Goal: Register for event/course

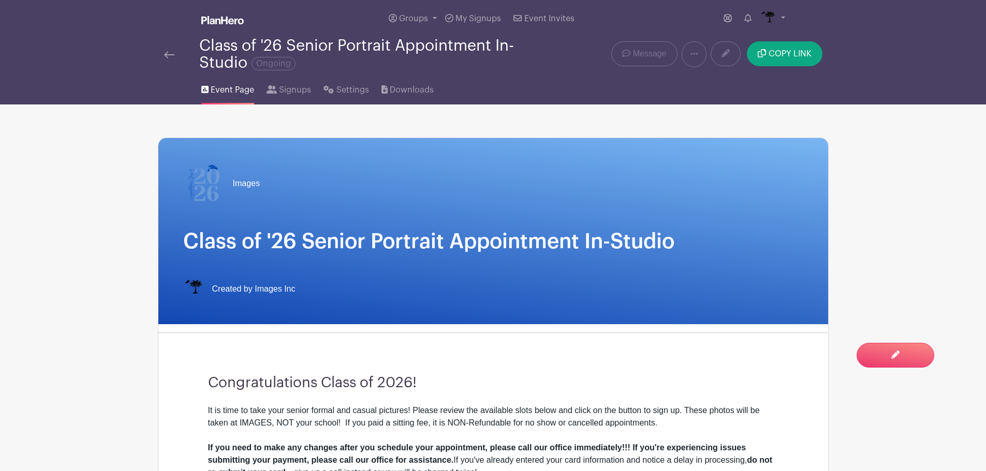
click at [170, 60] on link at bounding box center [169, 54] width 10 height 12
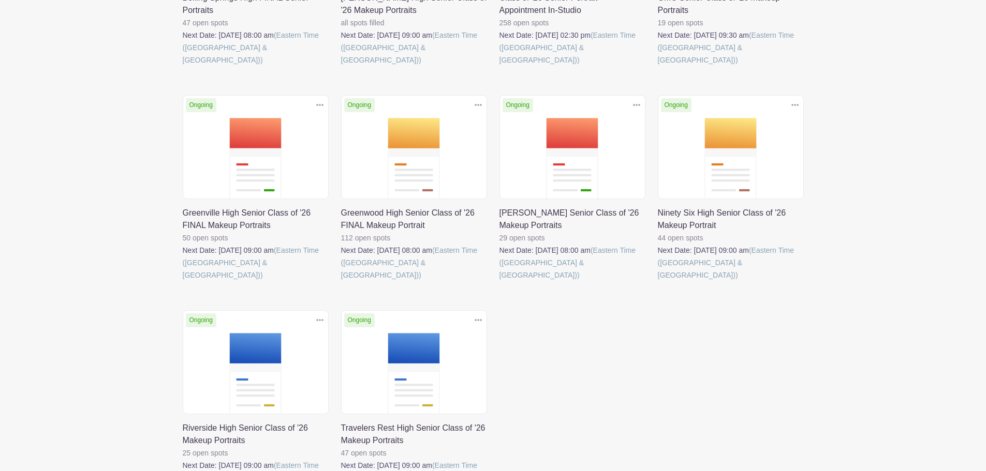
scroll to position [311, 0]
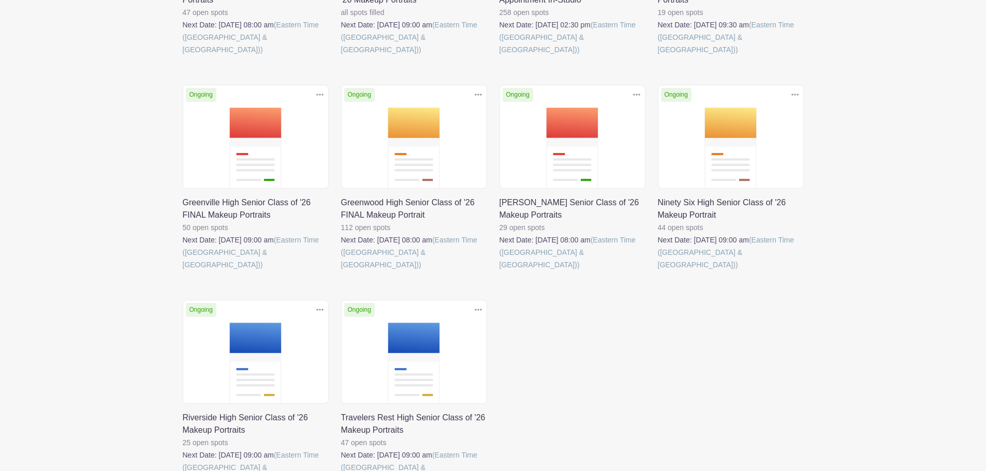
click at [499, 271] on link at bounding box center [499, 271] width 0 height 0
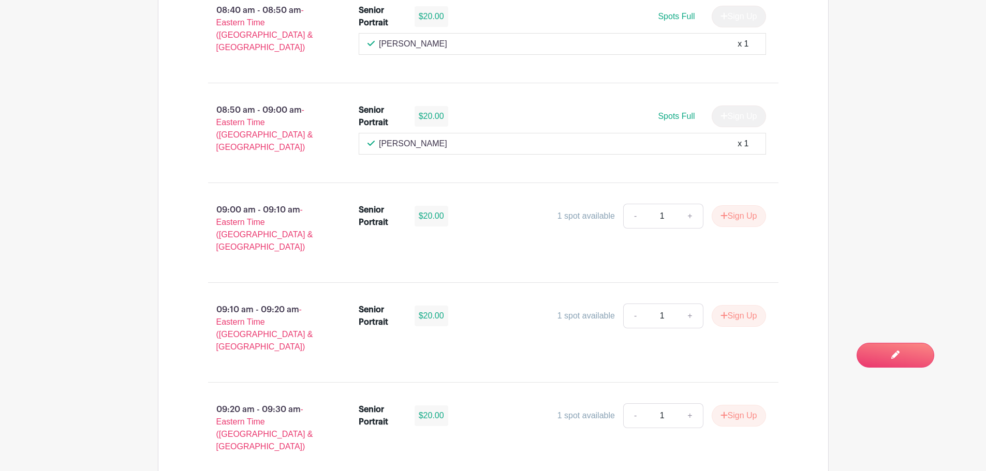
scroll to position [1242, 0]
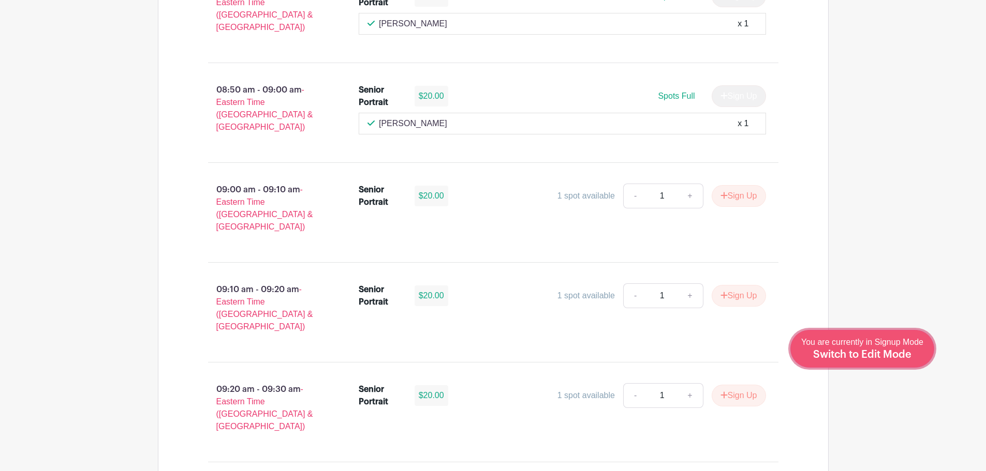
click at [887, 355] on span "Switch to Edit Mode" at bounding box center [862, 355] width 98 height 10
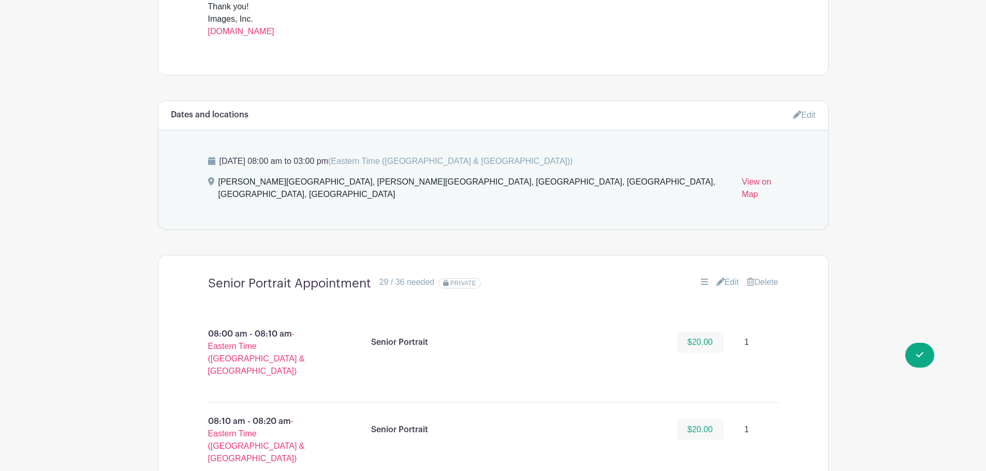
scroll to position [570, 0]
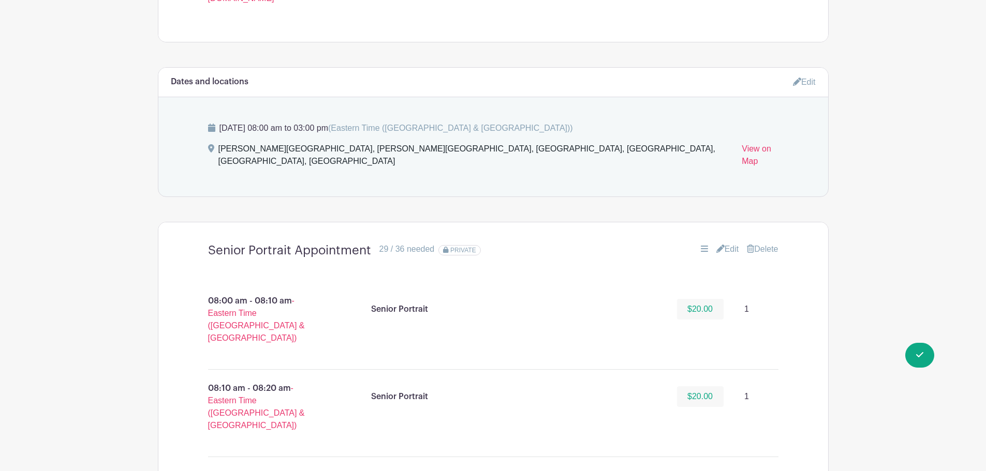
click at [732, 243] on link "Edit" at bounding box center [727, 249] width 23 height 12
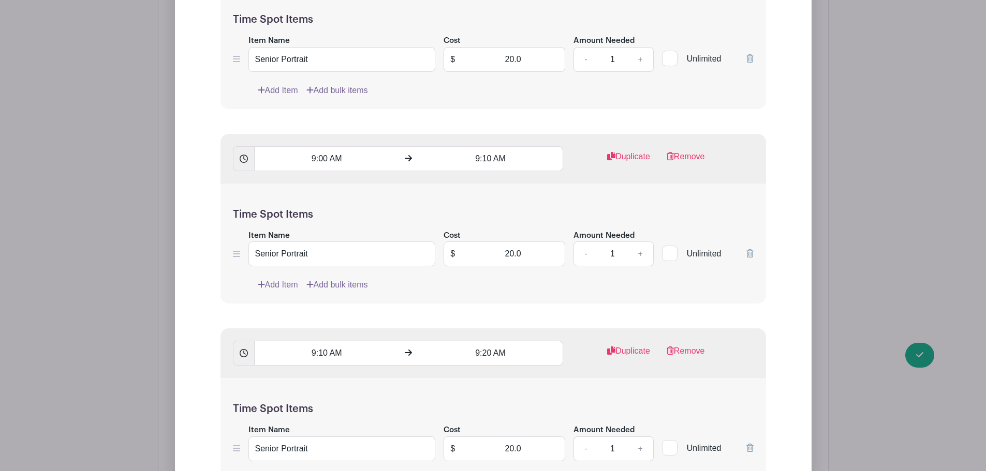
scroll to position [2071, 0]
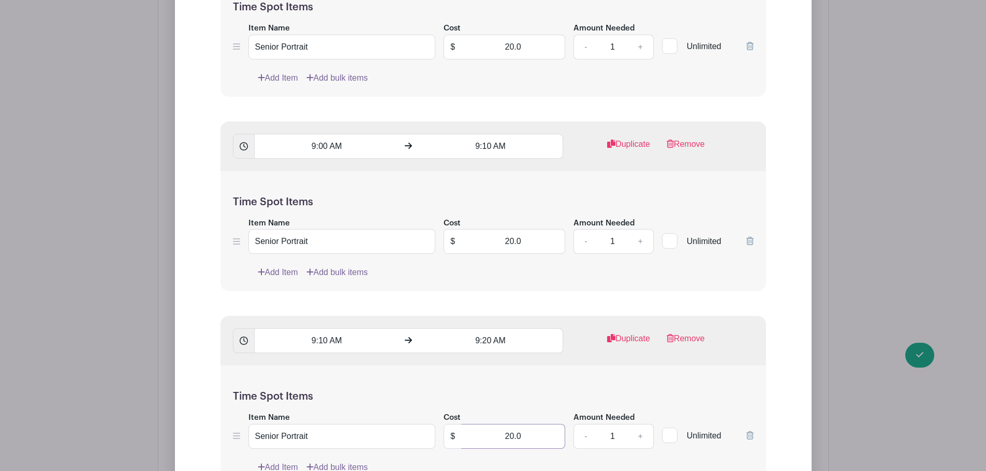
drag, startPoint x: 494, startPoint y: 428, endPoint x: 576, endPoint y: 433, distance: 81.4
click at [576, 433] on div "Item Name Senior Portrait Cost $ 20.0 Amount Needed - 1 + Unlimited" at bounding box center [493, 430] width 521 height 38
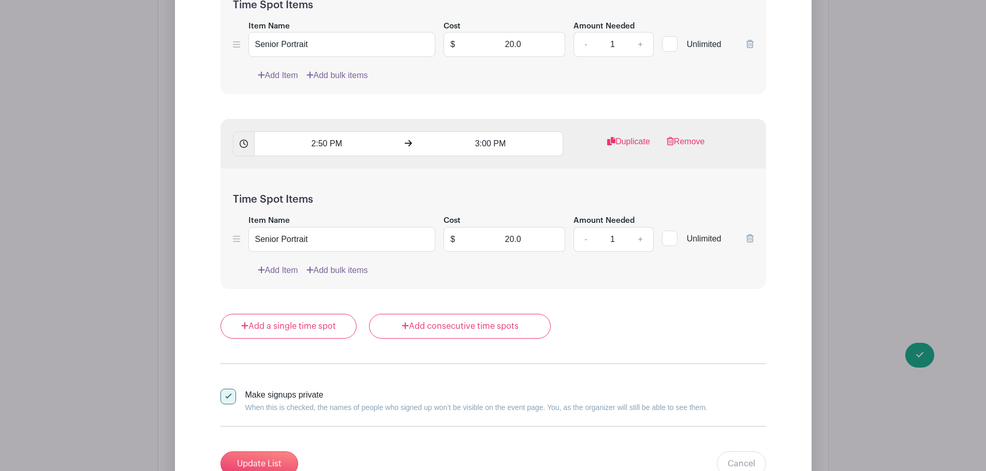
scroll to position [8019, 0]
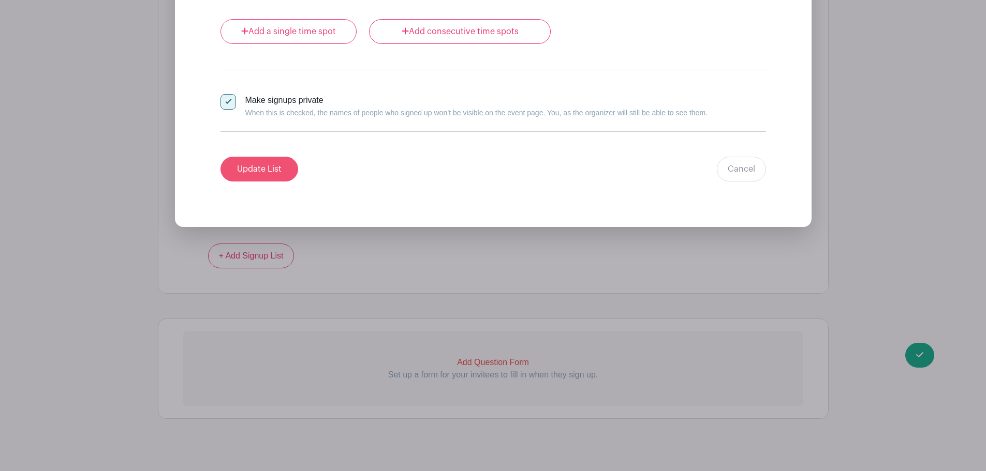
type input "0"
click at [259, 157] on input "Update List" at bounding box center [259, 169] width 78 height 25
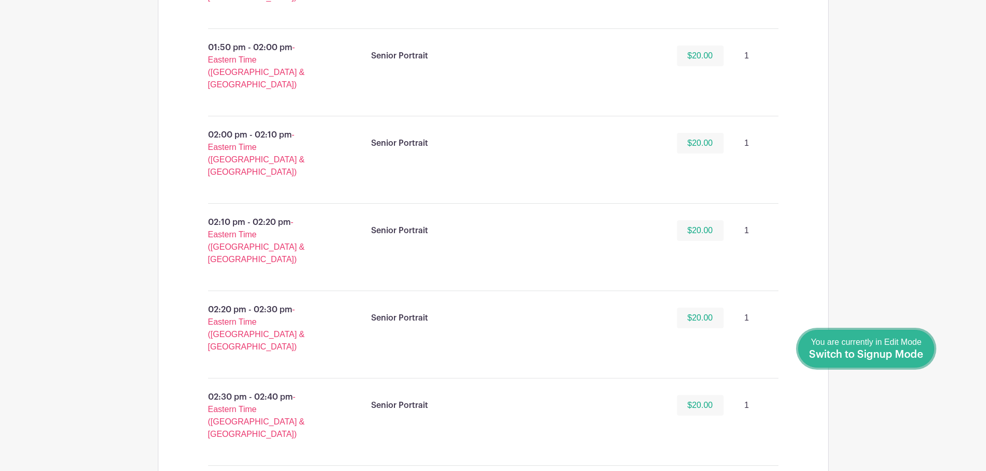
click at [916, 353] on span "Switch to Signup Mode" at bounding box center [866, 355] width 114 height 10
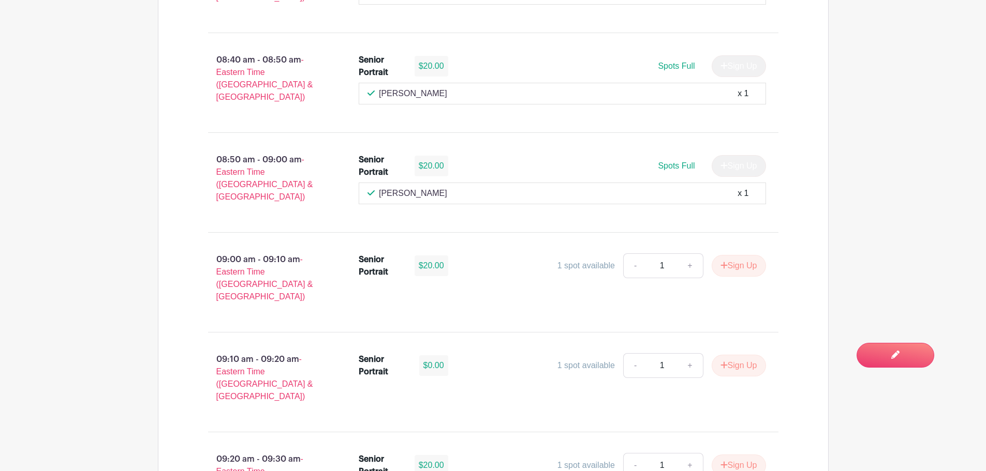
scroll to position [1190, 0]
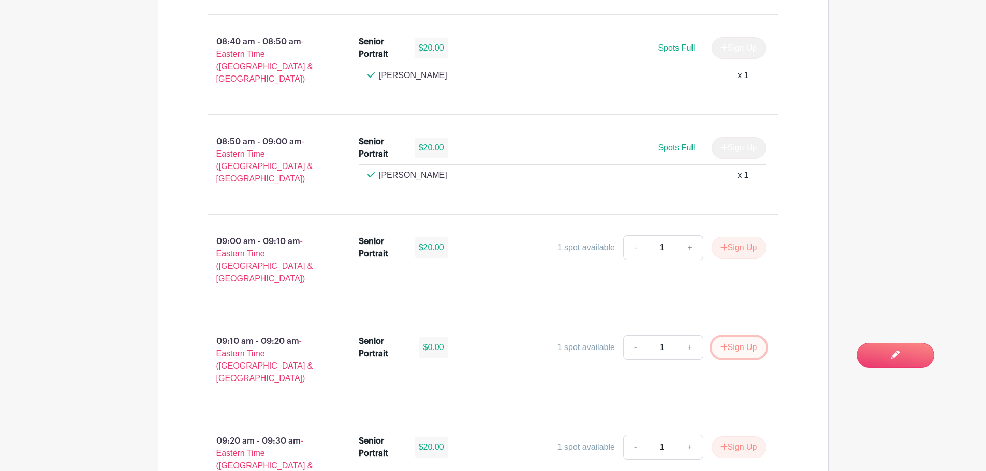
click at [736, 337] on button "Sign Up" at bounding box center [739, 348] width 54 height 22
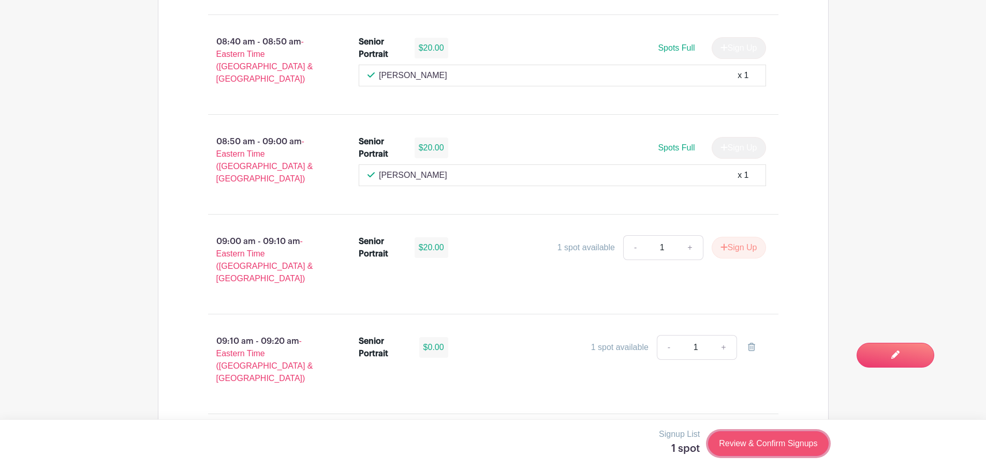
click at [754, 443] on link "Review & Confirm Signups" at bounding box center [768, 444] width 120 height 25
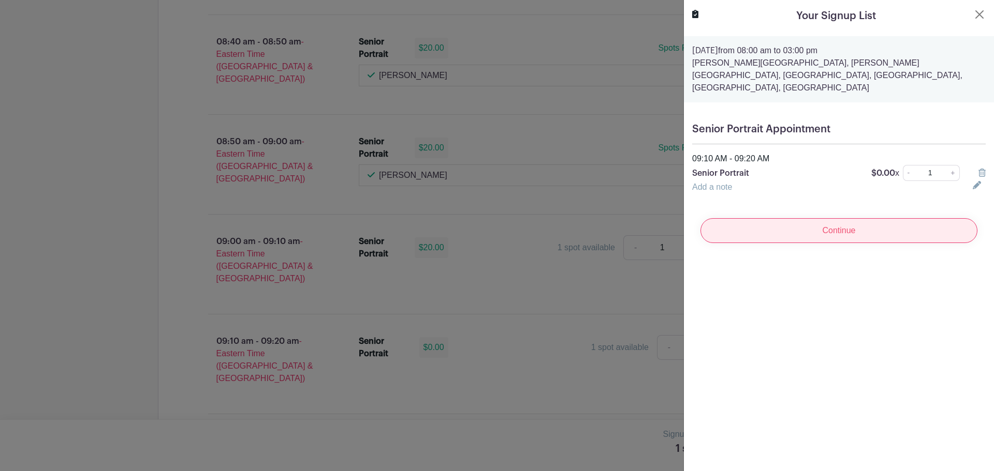
click at [820, 218] on input "Continue" at bounding box center [838, 230] width 277 height 25
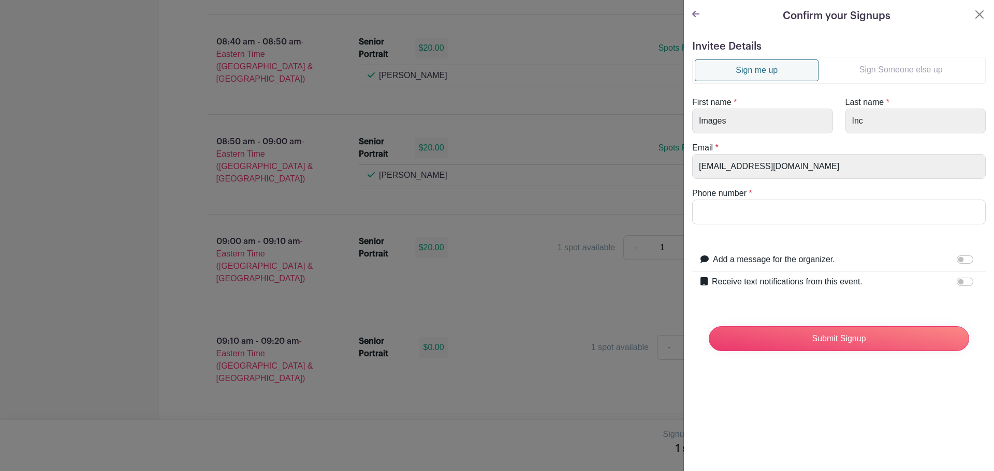
click at [917, 65] on link "Sign Someone else up" at bounding box center [900, 70] width 165 height 21
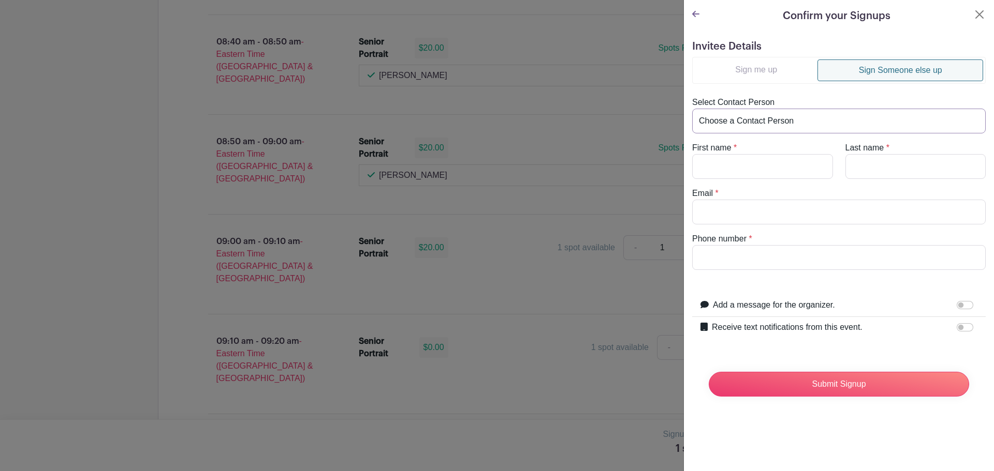
click at [833, 114] on select "Choose a Contact Person [PERSON_NAME] [PERSON_NAME] ([EMAIL_ADDRESS][DOMAIN_NAM…" at bounding box center [838, 121] width 293 height 25
click at [837, 69] on link "Sign Someone else up" at bounding box center [900, 71] width 166 height 22
click at [763, 172] on input "First name" at bounding box center [762, 166] width 141 height 25
type input "[PERSON_NAME]"
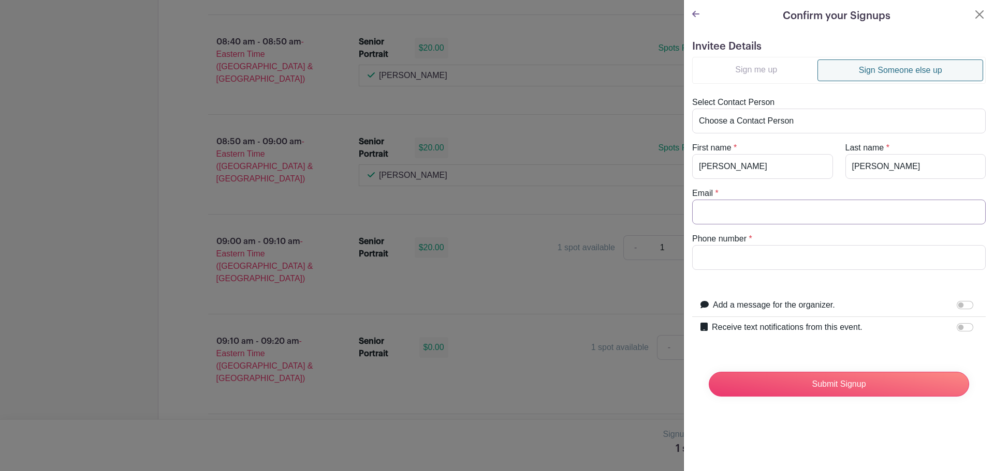
paste input "[EMAIL_ADDRESS][DOMAIN_NAME]"
type input "[EMAIL_ADDRESS][DOMAIN_NAME]"
click at [767, 258] on input "Phone number" at bounding box center [838, 257] width 293 height 25
paste input "[PHONE_NUMBER]"
type input "[PHONE_NUMBER]"
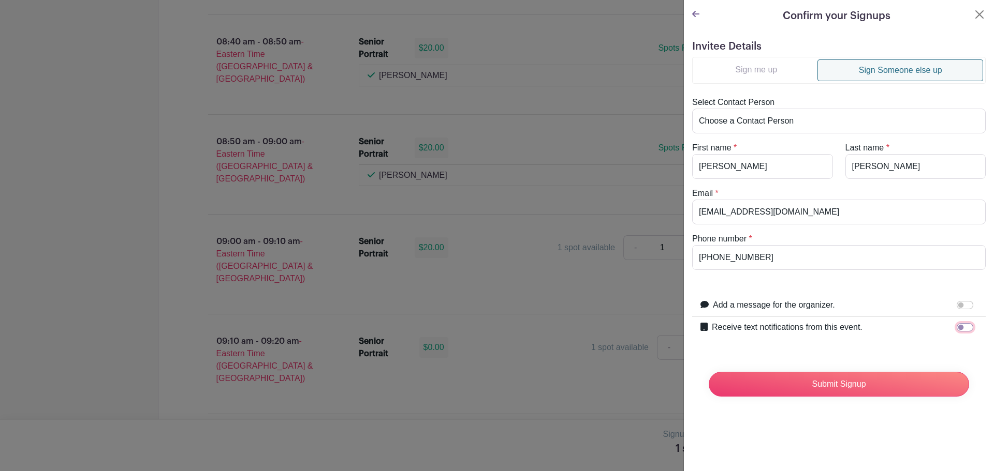
click at [956, 325] on input "Receive text notifications from this event." at bounding box center [964, 327] width 17 height 8
checkbox input "true"
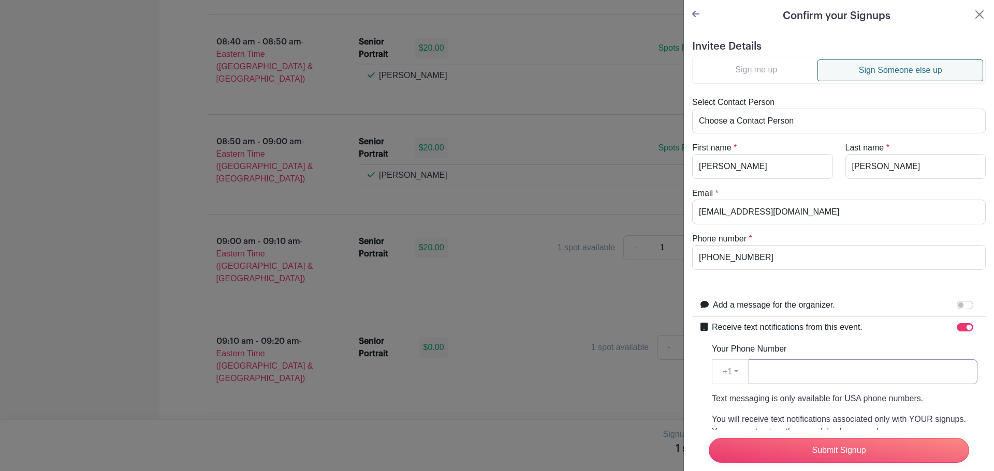
drag, startPoint x: 749, startPoint y: 372, endPoint x: 789, endPoint y: 372, distance: 40.4
paste input "[PHONE_NUMBER]"
type input "[PHONE_NUMBER]"
click at [865, 443] on input "Submit Signup" at bounding box center [839, 450] width 260 height 25
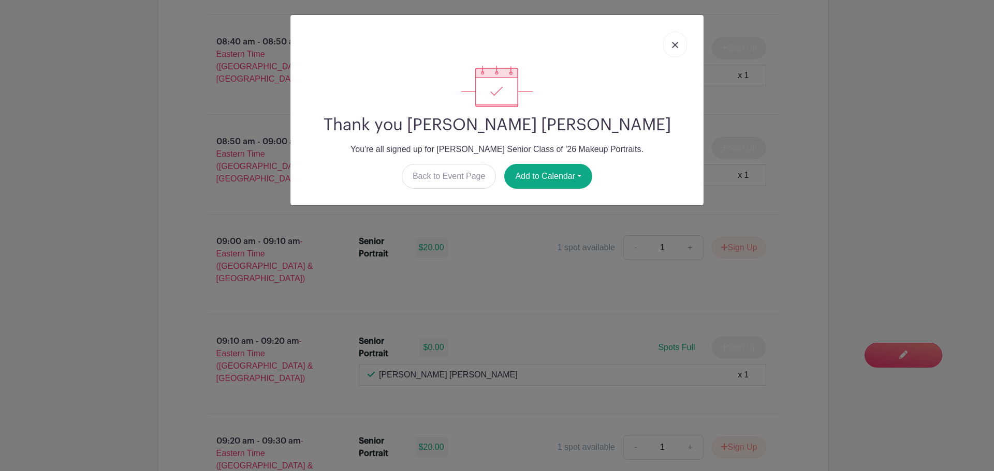
click at [671, 48] on link at bounding box center [675, 45] width 24 height 26
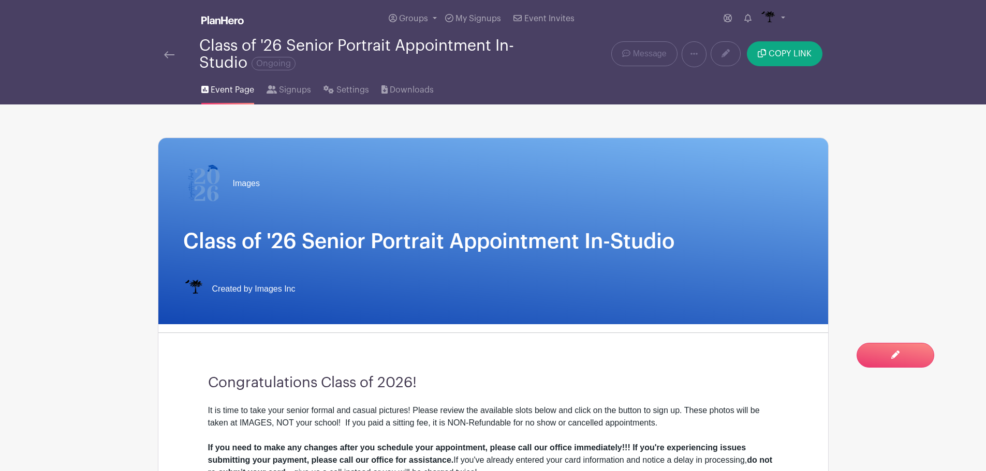
click at [167, 57] on img at bounding box center [169, 54] width 10 height 7
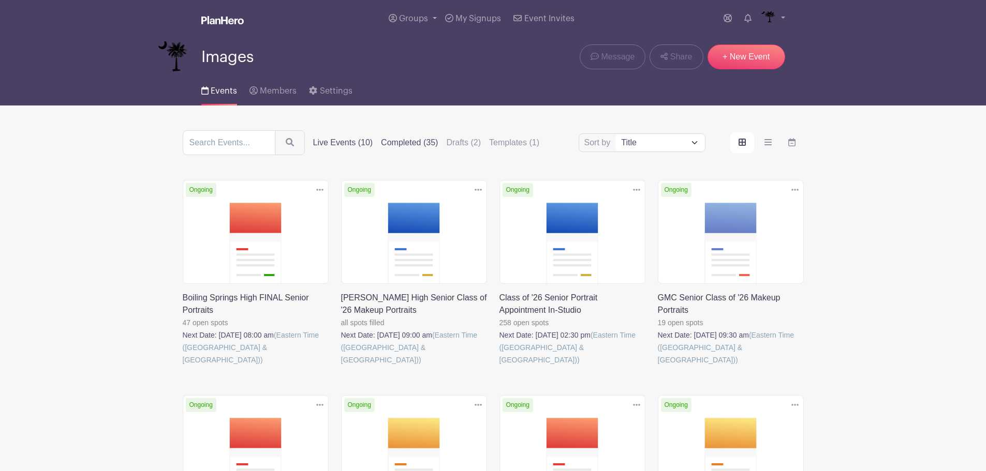
click at [408, 141] on label "Completed (35)" at bounding box center [409, 143] width 57 height 12
click at [0, 0] on input "Completed (35)" at bounding box center [0, 0] width 0 height 0
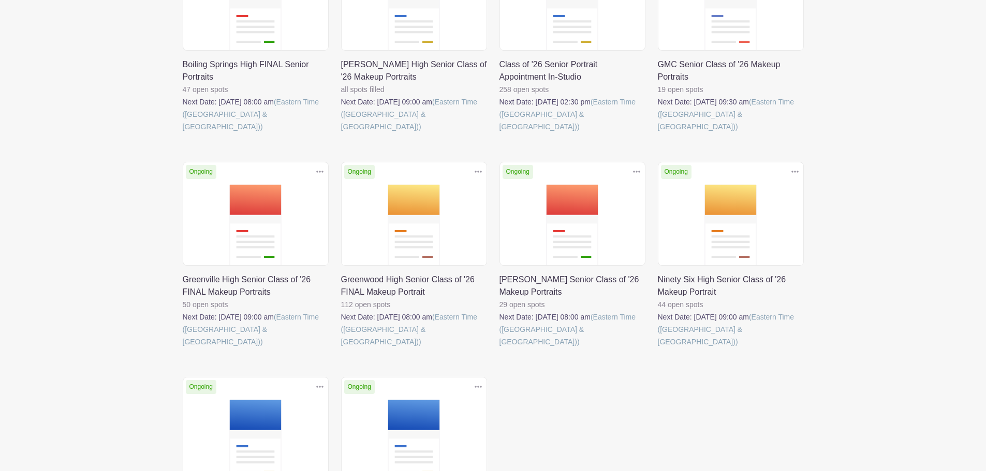
scroll to position [259, 0]
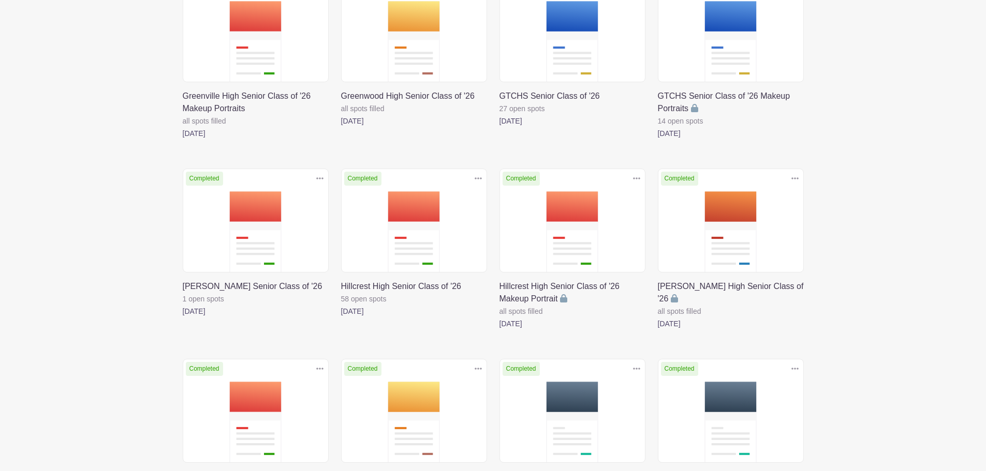
scroll to position [983, 0]
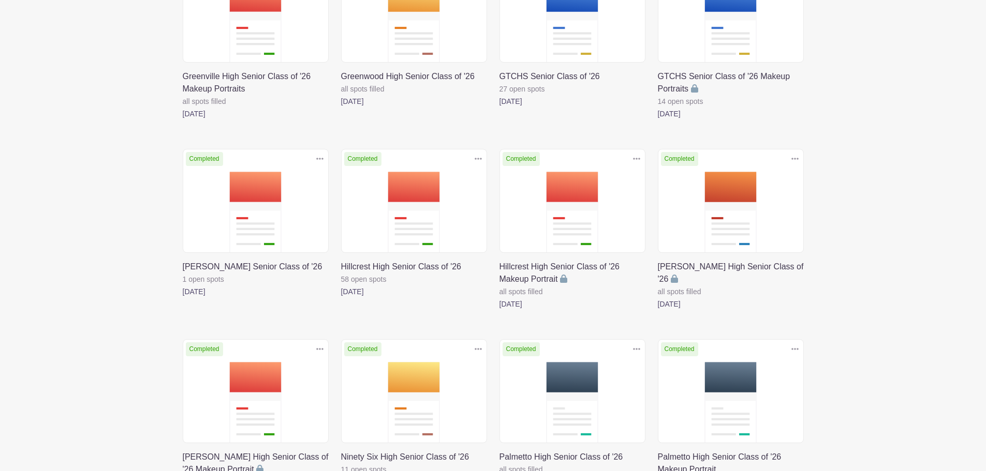
click at [183, 298] on link at bounding box center [183, 298] width 0 height 0
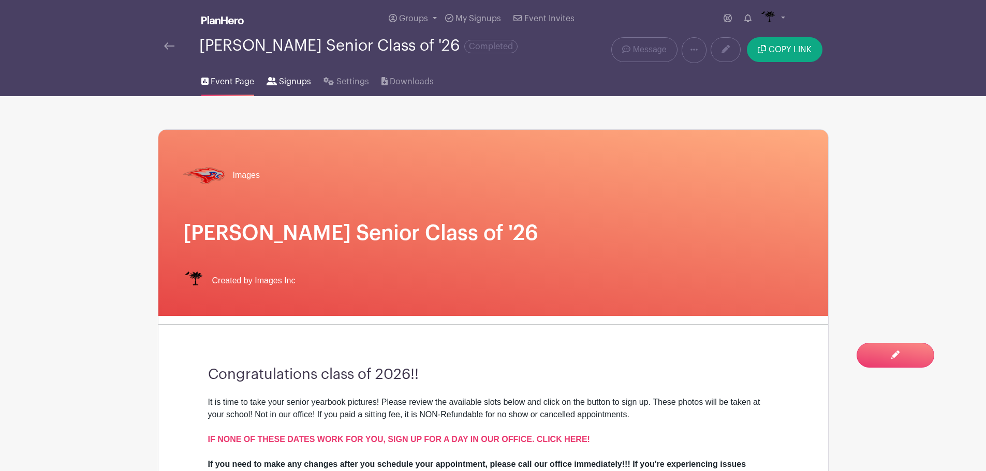
click at [286, 80] on span "Signups" at bounding box center [295, 82] width 32 height 12
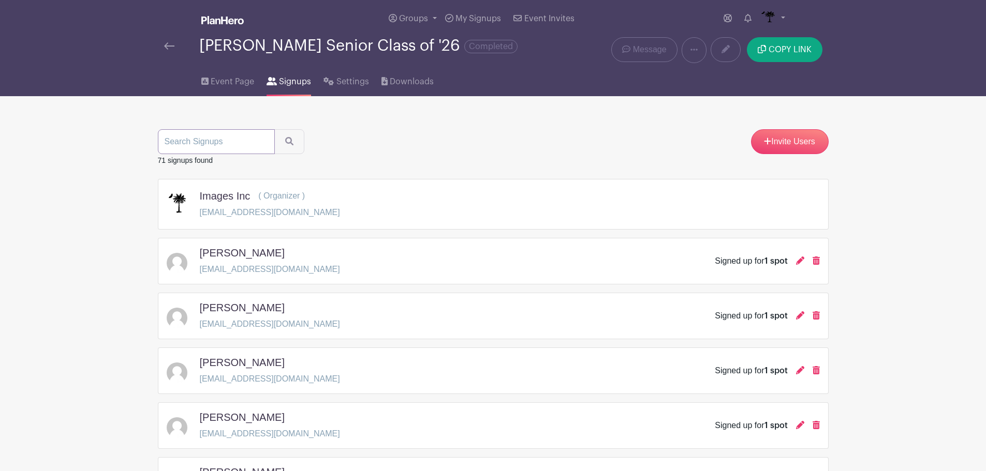
click at [265, 134] on input "search" at bounding box center [216, 141] width 117 height 25
type input "waite"
click at [274, 129] on button "submit" at bounding box center [289, 141] width 30 height 25
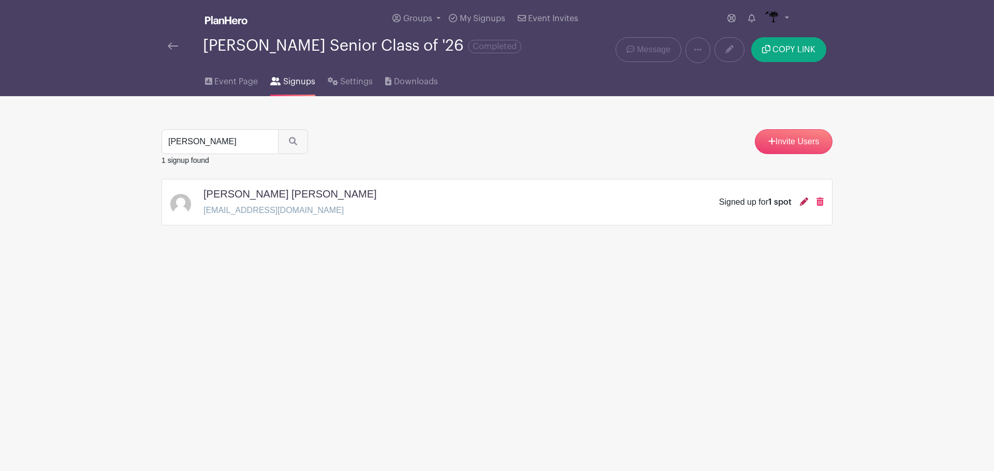
click at [802, 201] on icon at bounding box center [804, 202] width 8 height 8
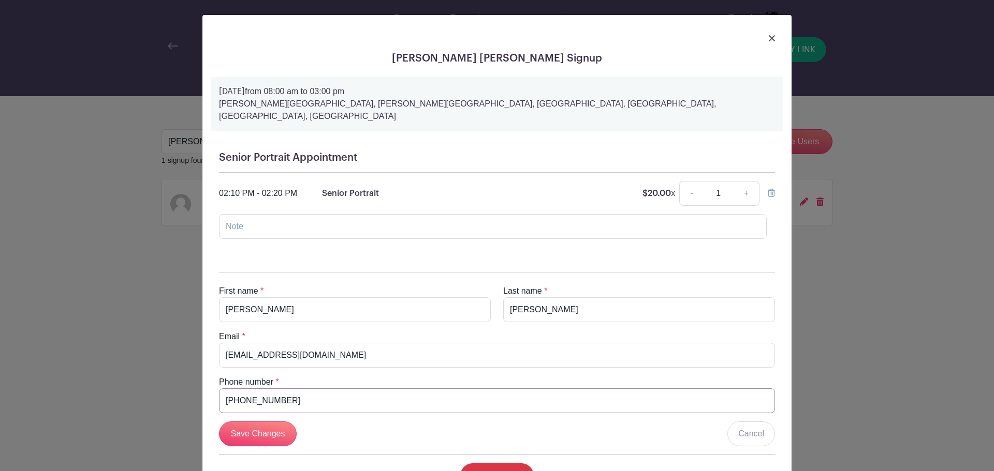
drag, startPoint x: 290, startPoint y: 389, endPoint x: 193, endPoint y: 391, distance: 97.3
click at [193, 391] on div "Jackson Waite's Signup Thursday, August 21, 2025 from 08:00 am to 03:00 pm Hamm…" at bounding box center [497, 235] width 994 height 471
